Goal: Transaction & Acquisition: Purchase product/service

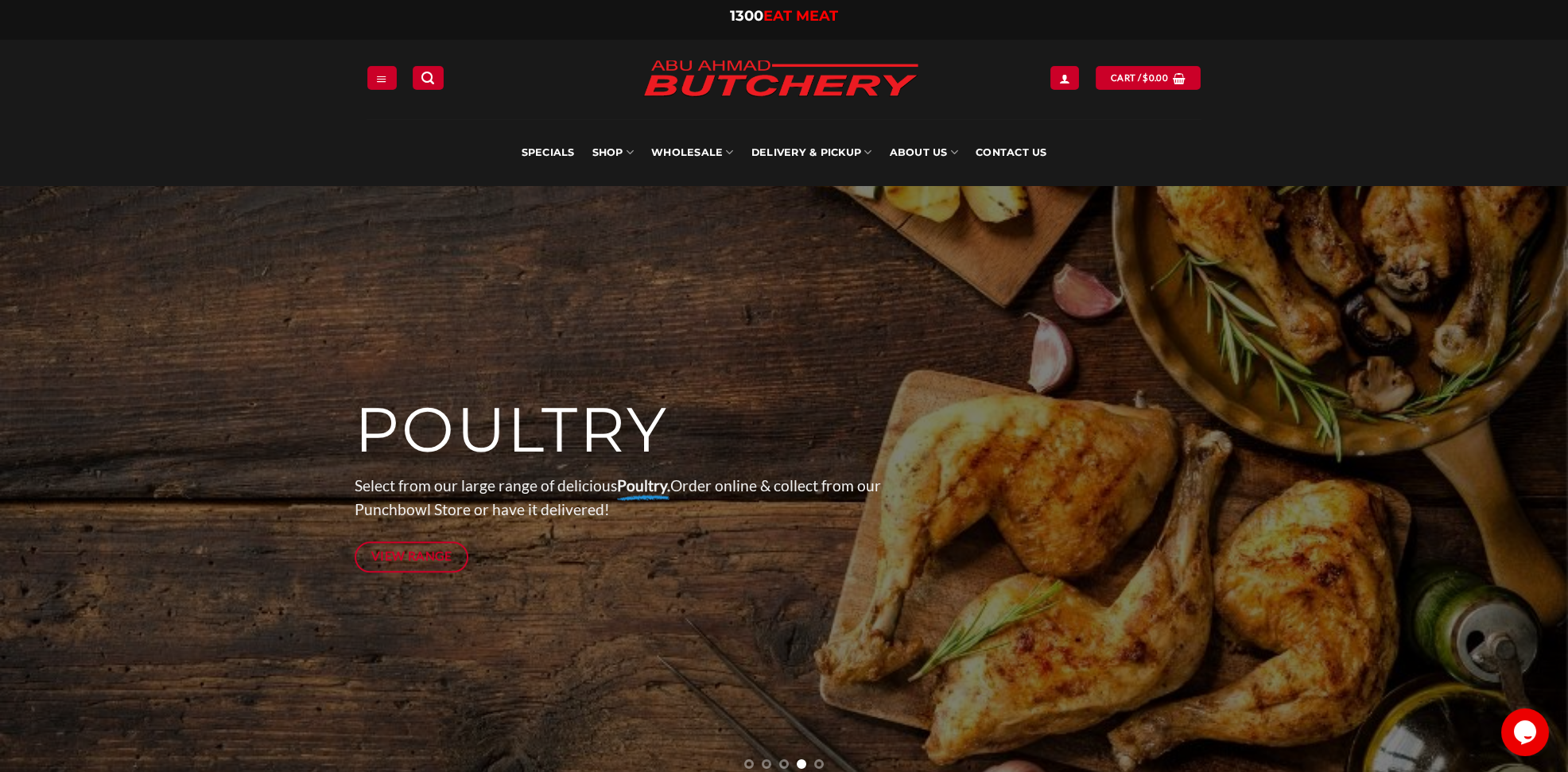
click at [722, 75] on img at bounding box center [781, 79] width 303 height 60
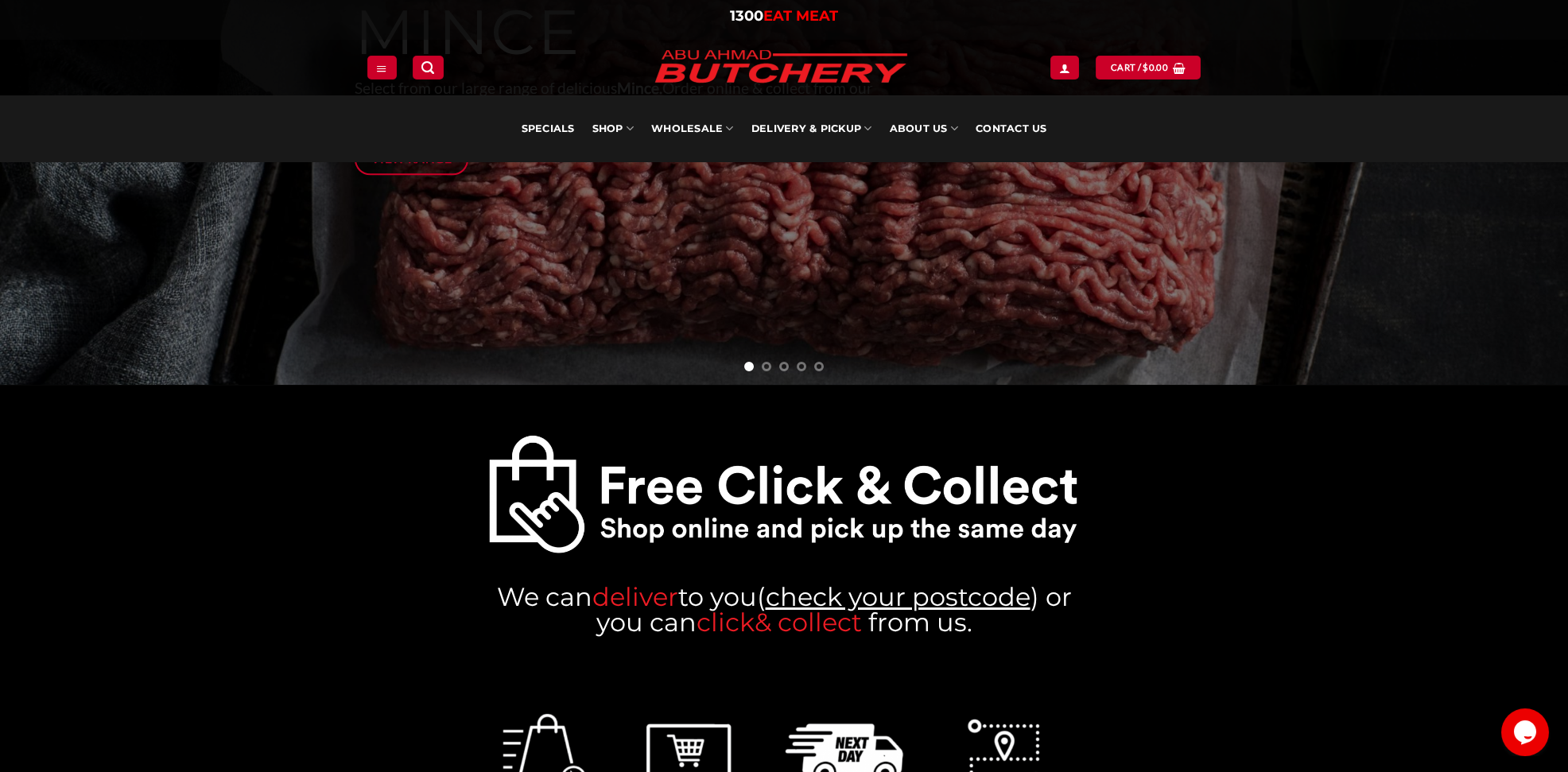
scroll to position [874, 0]
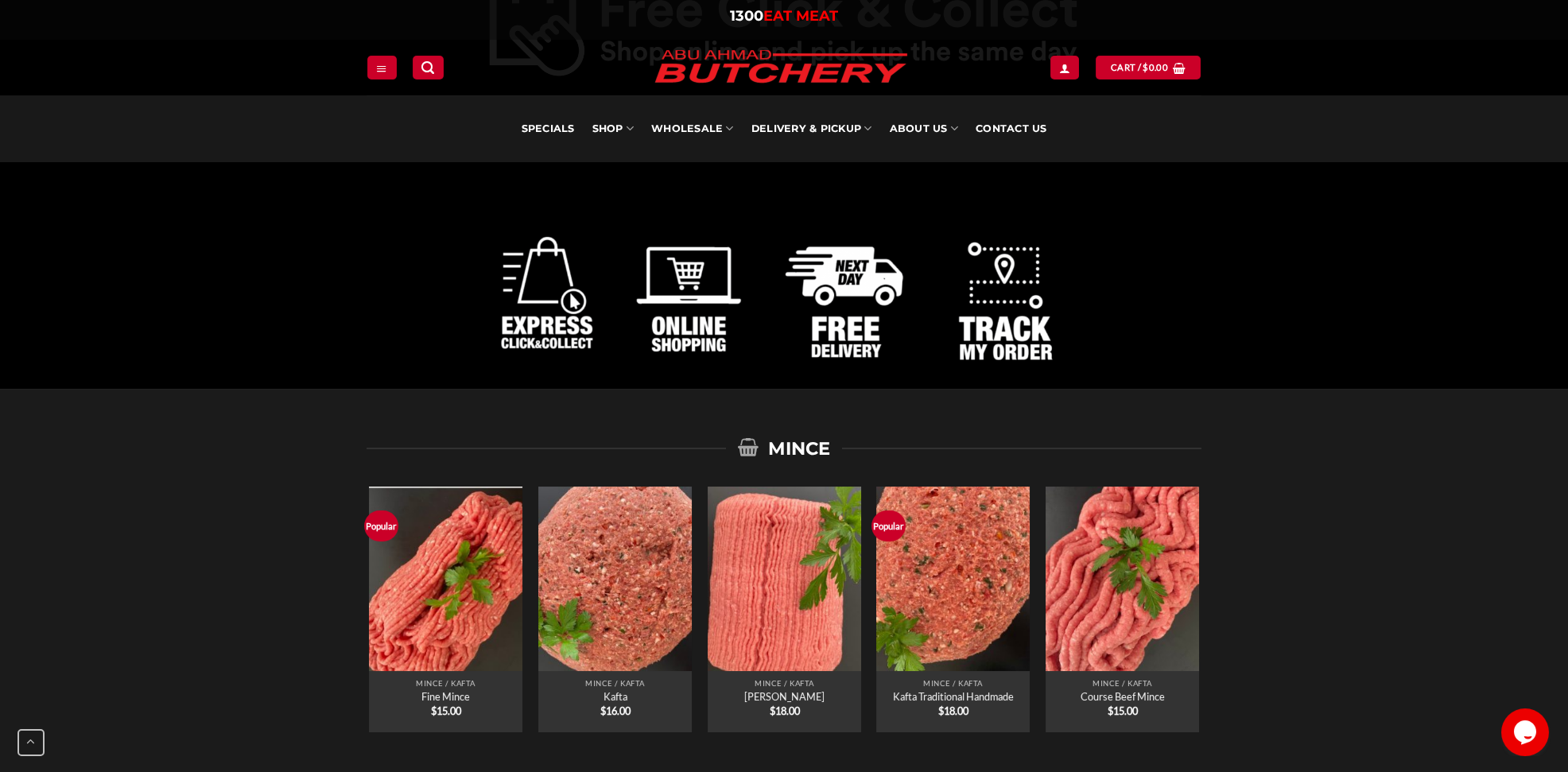
click at [1002, 288] on img at bounding box center [784, 287] width 593 height 201
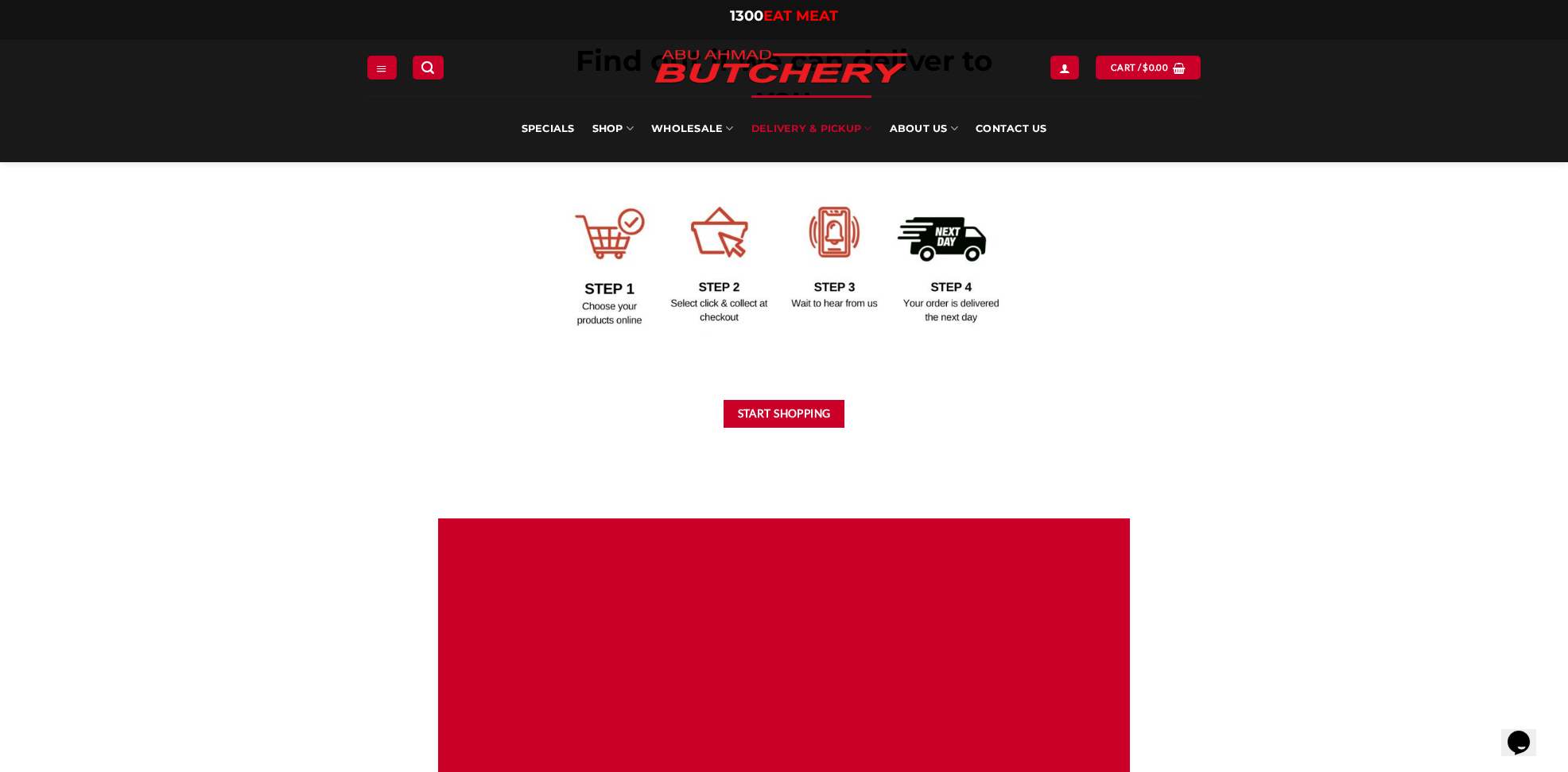
scroll to position [716, 0]
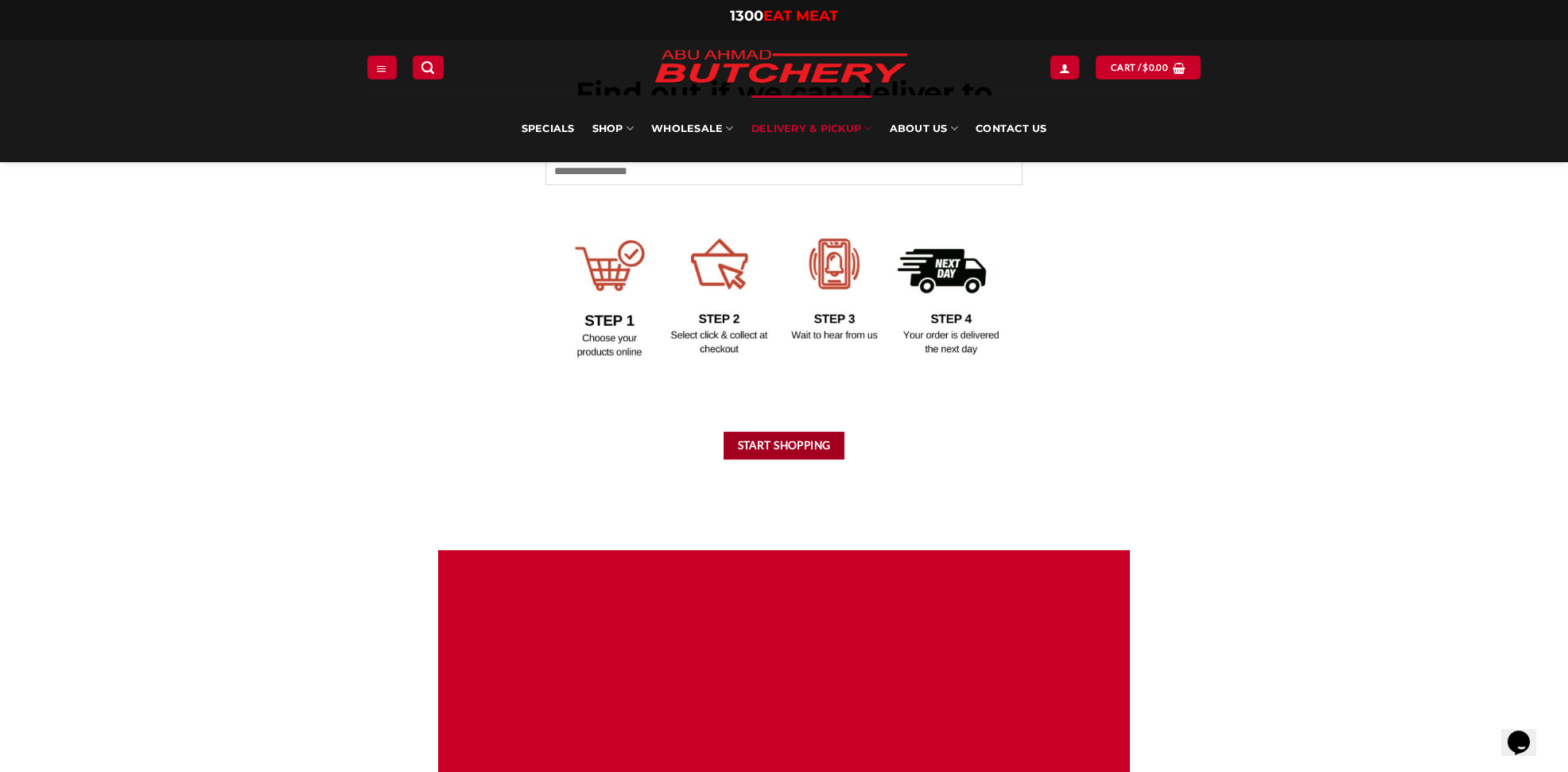
click at [768, 451] on button "Start Shopping" at bounding box center [784, 446] width 121 height 28
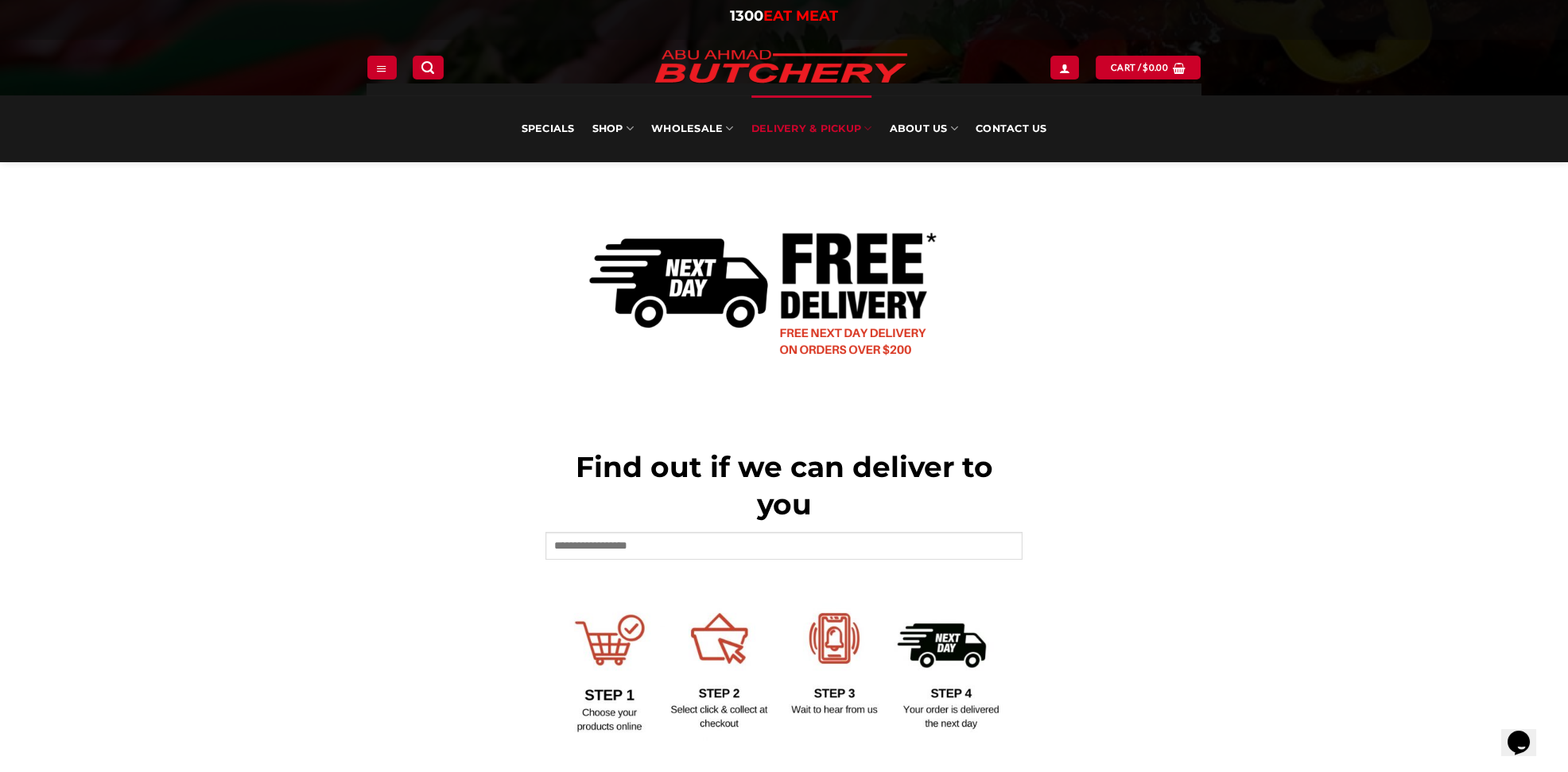
scroll to position [318, 0]
